Goal: Transaction & Acquisition: Book appointment/travel/reservation

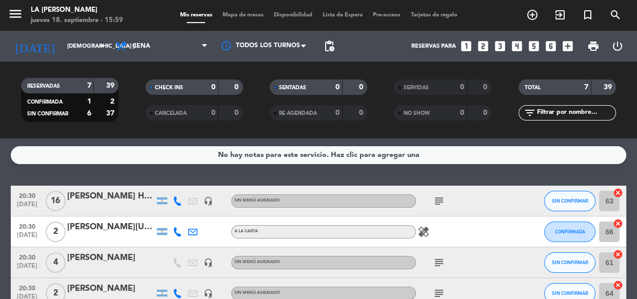
click at [478, 46] on icon "looks_two" at bounding box center [482, 45] width 13 height 13
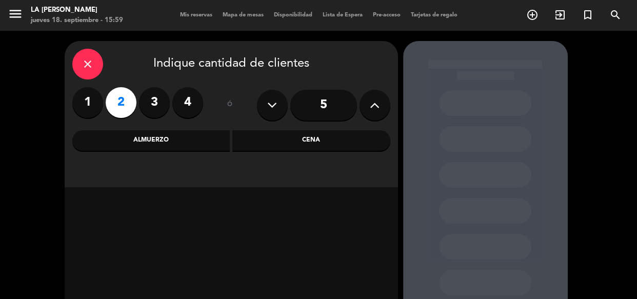
click at [189, 139] on div "Almuerzo" at bounding box center [151, 140] width 158 height 21
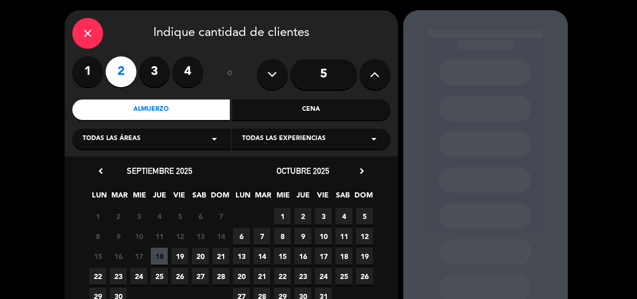
scroll to position [46, 0]
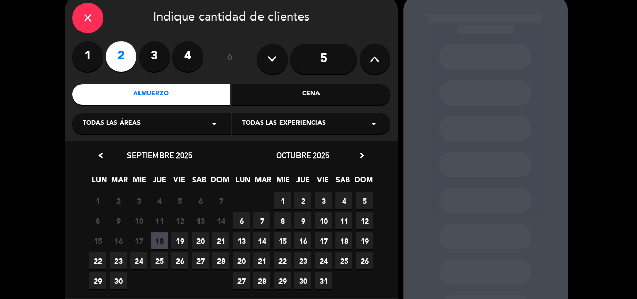
click at [177, 236] on span "19" at bounding box center [179, 240] width 17 height 17
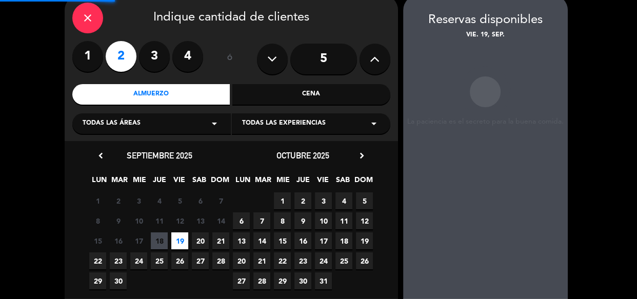
scroll to position [41, 0]
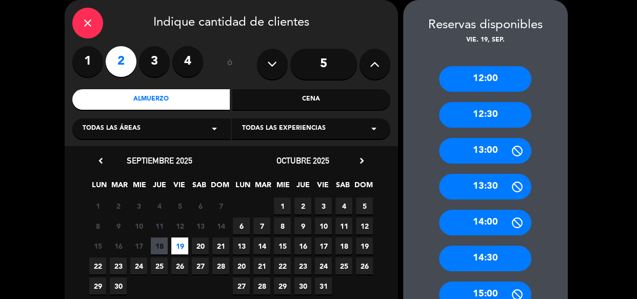
click at [491, 184] on div "13:30" at bounding box center [485, 187] width 92 height 26
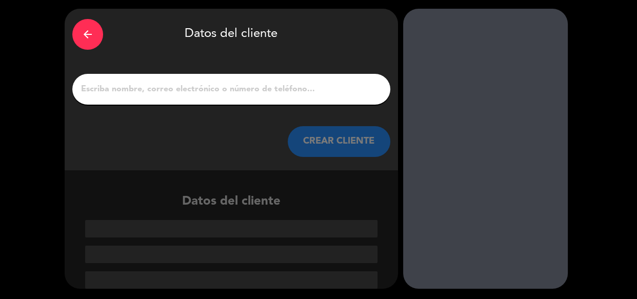
click at [221, 90] on input "1" at bounding box center [231, 89] width 302 height 14
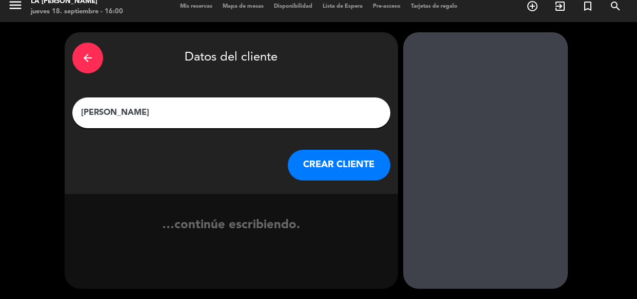
type input "[PERSON_NAME]"
click at [336, 171] on button "CREAR CLIENTE" at bounding box center [339, 165] width 103 height 31
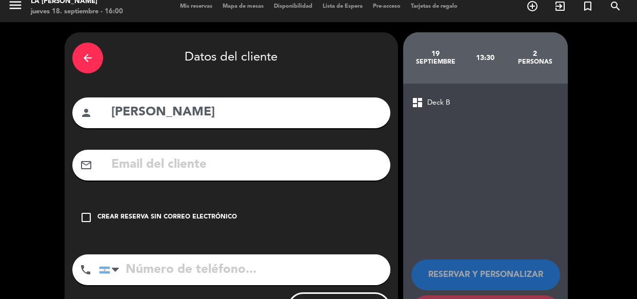
click at [189, 224] on div "check_box_outline_blank Crear reserva sin correo electrónico" at bounding box center [231, 217] width 318 height 31
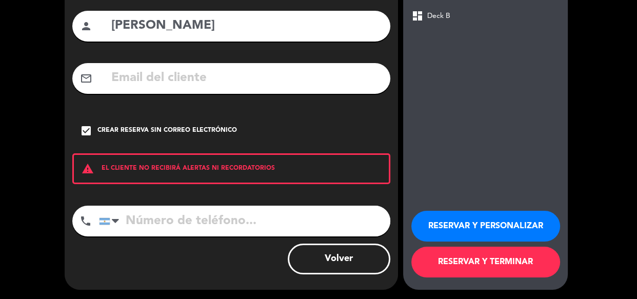
scroll to position [96, 0]
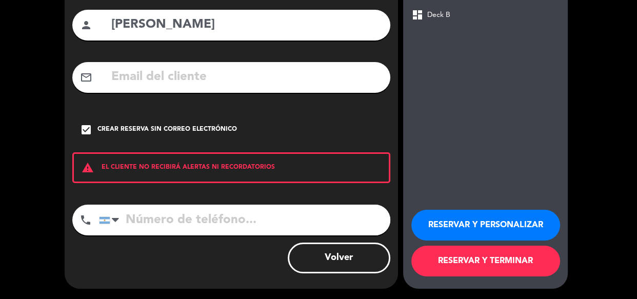
click at [317, 222] on input "tel" at bounding box center [244, 219] width 291 height 31
type input "1140221809"
click at [454, 227] on button "RESERVAR Y PERSONALIZAR" at bounding box center [485, 225] width 149 height 31
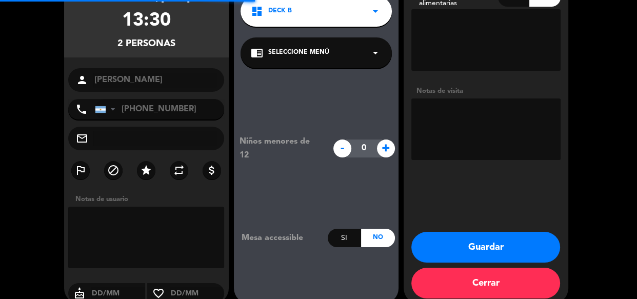
scroll to position [41, 0]
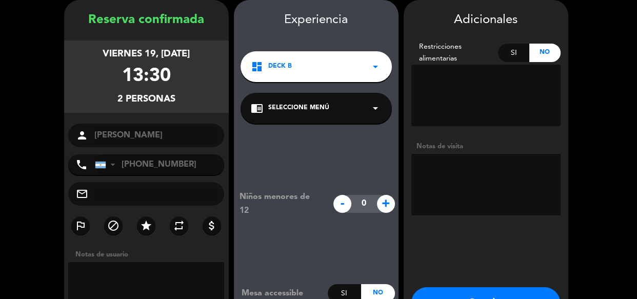
click at [505, 205] on textarea at bounding box center [485, 185] width 149 height 62
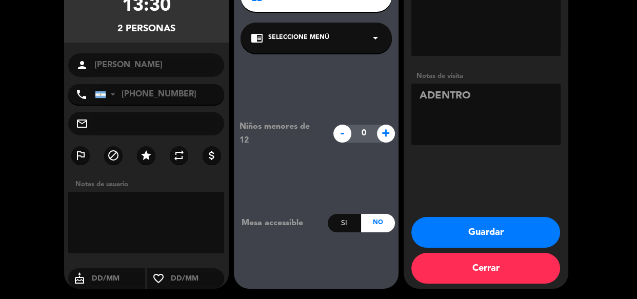
type textarea "ADENTRO"
click at [504, 220] on button "Guardar" at bounding box center [485, 232] width 149 height 31
